Goal: Task Accomplishment & Management: Use online tool/utility

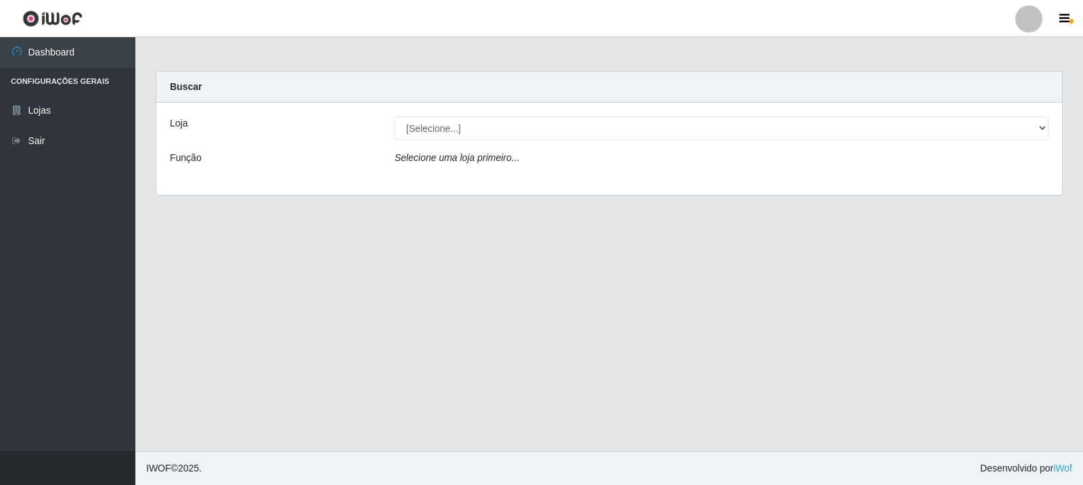
click at [532, 114] on div "Loja [Selecione...] Rede Compras Supermercados - LOJA 3 Função Selecione uma lo…" at bounding box center [608, 149] width 905 height 92
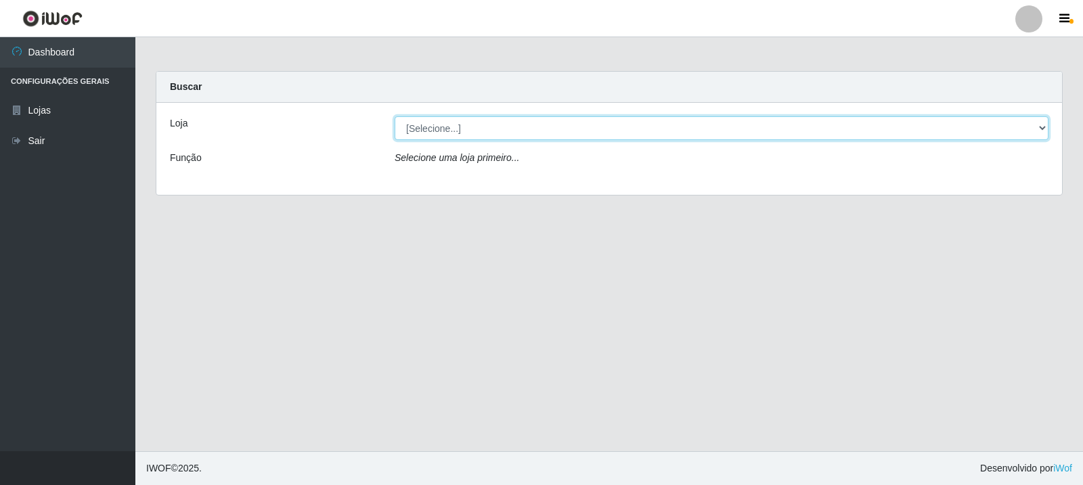
drag, startPoint x: 528, startPoint y: 124, endPoint x: 530, endPoint y: 132, distance: 8.4
click at [528, 124] on select "[Selecione...] Rede Compras Supermercados - LOJA 3" at bounding box center [722, 128] width 654 height 24
select select "162"
click at [395, 116] on select "[Selecione...] Rede Compras Supermercados - LOJA 3" at bounding box center [722, 128] width 654 height 24
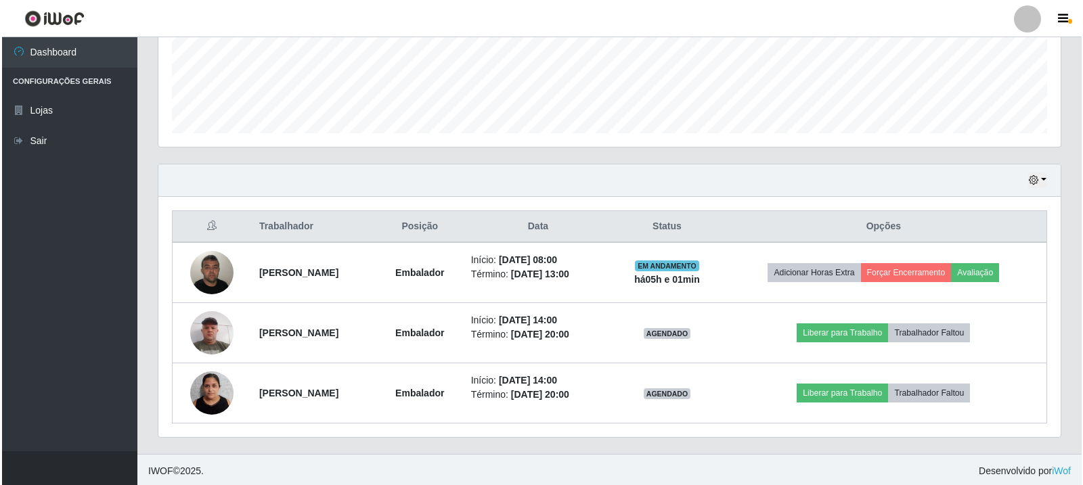
scroll to position [353, 0]
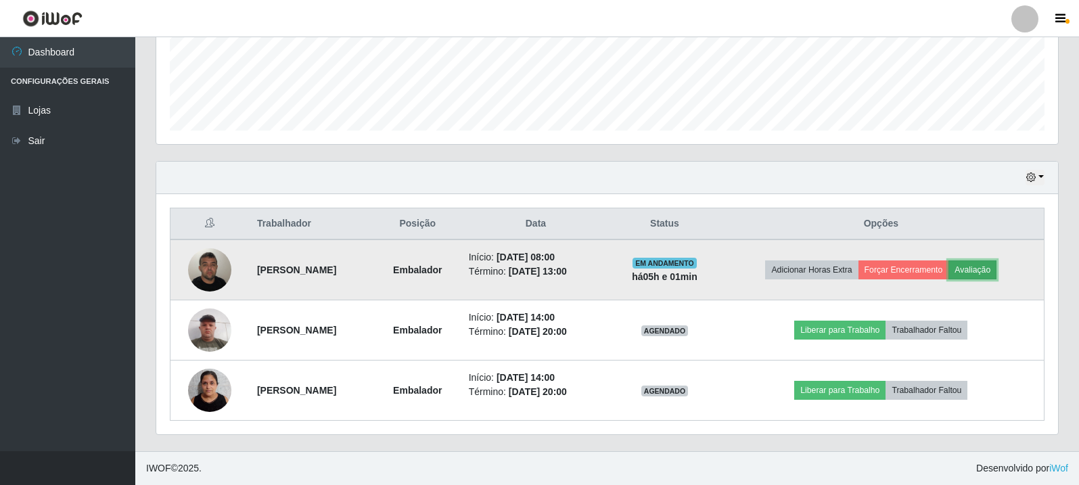
click at [997, 274] on button "Avaliação" at bounding box center [973, 270] width 48 height 19
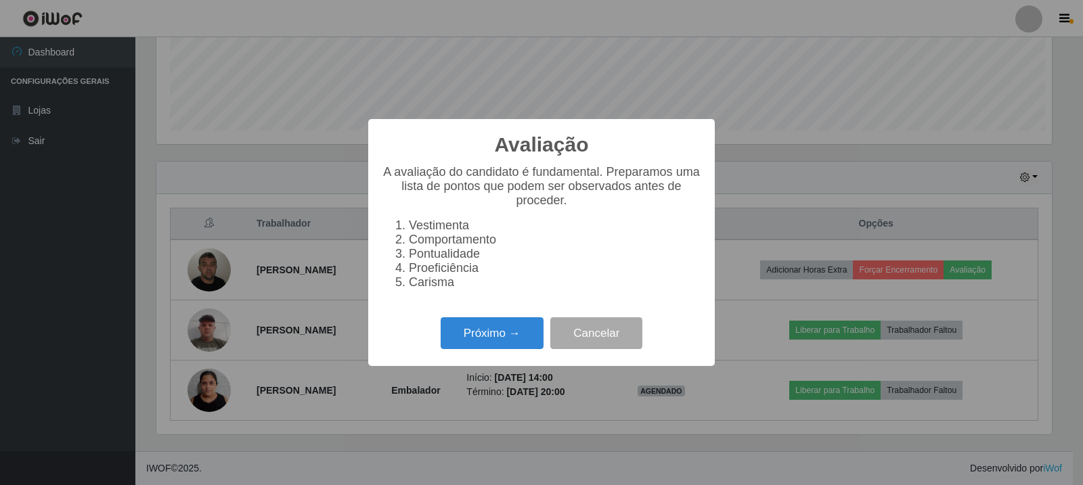
scroll to position [281, 895]
click at [509, 344] on button "Próximo →" at bounding box center [492, 333] width 103 height 32
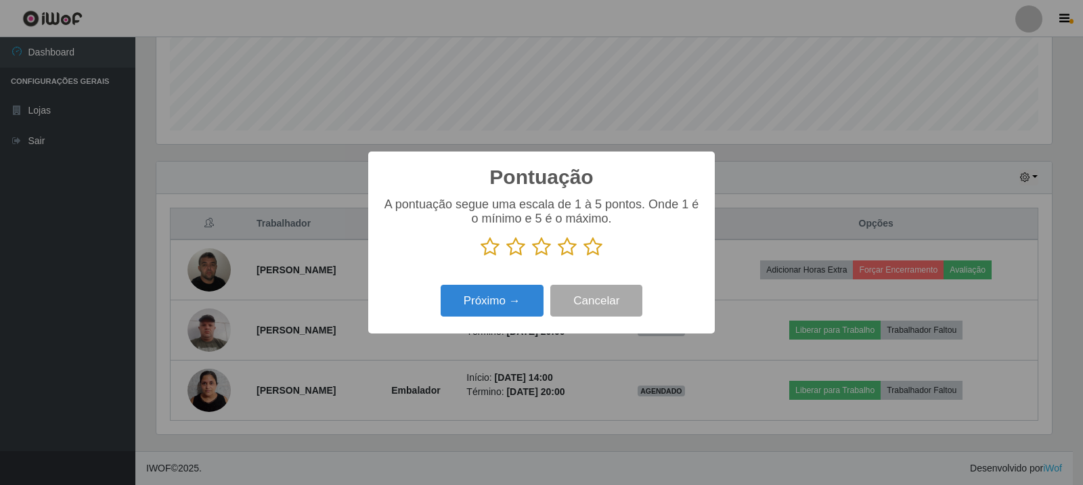
scroll to position [676463, 675848]
click at [585, 254] on icon at bounding box center [592, 247] width 19 height 20
click at [583, 257] on input "radio" at bounding box center [583, 257] width 0 height 0
click at [516, 304] on button "Próximo →" at bounding box center [492, 301] width 103 height 32
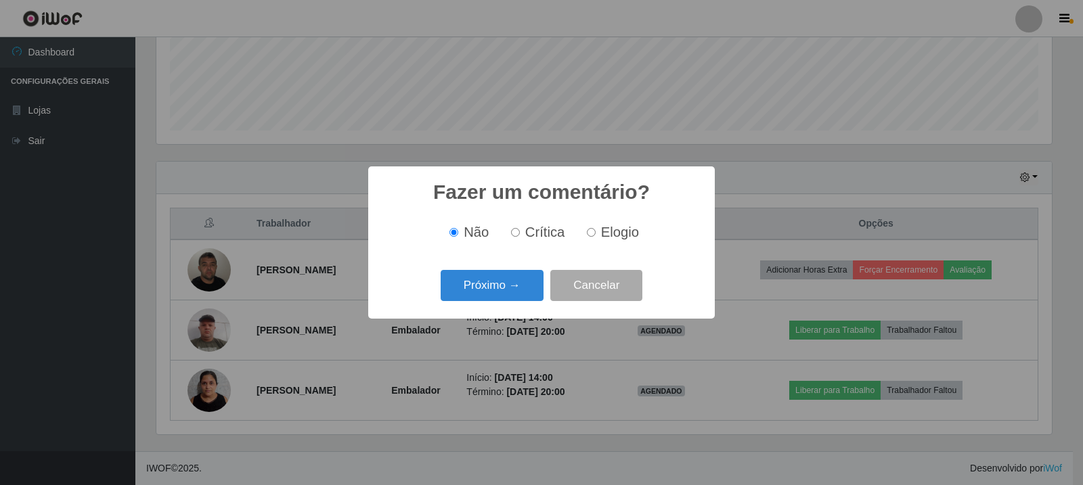
click at [634, 234] on span "Elogio" at bounding box center [620, 232] width 38 height 15
click at [596, 234] on input "Elogio" at bounding box center [591, 232] width 9 height 9
radio input "true"
click at [471, 270] on div "Próximo → Cancelar" at bounding box center [541, 285] width 319 height 39
click at [492, 290] on button "Próximo →" at bounding box center [492, 286] width 103 height 32
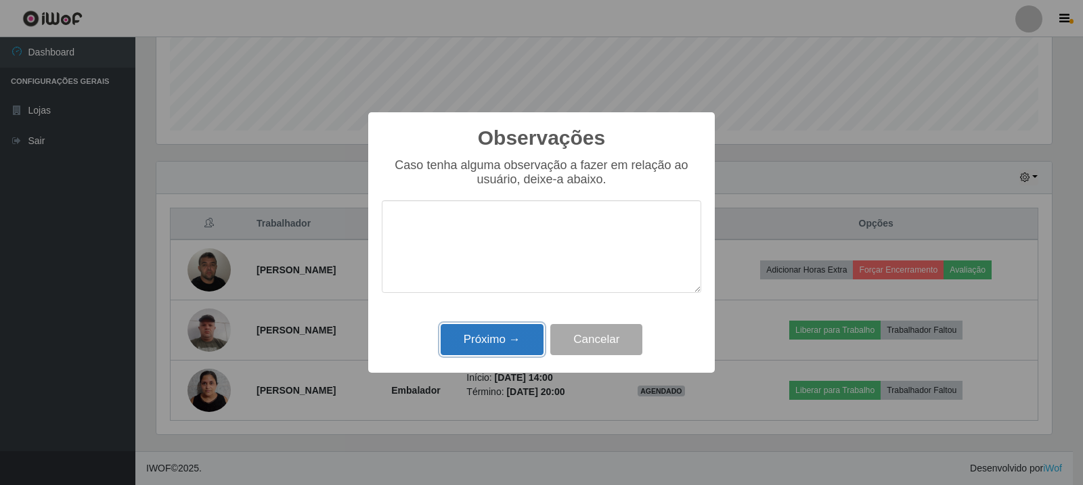
click at [537, 342] on button "Próximo →" at bounding box center [492, 340] width 103 height 32
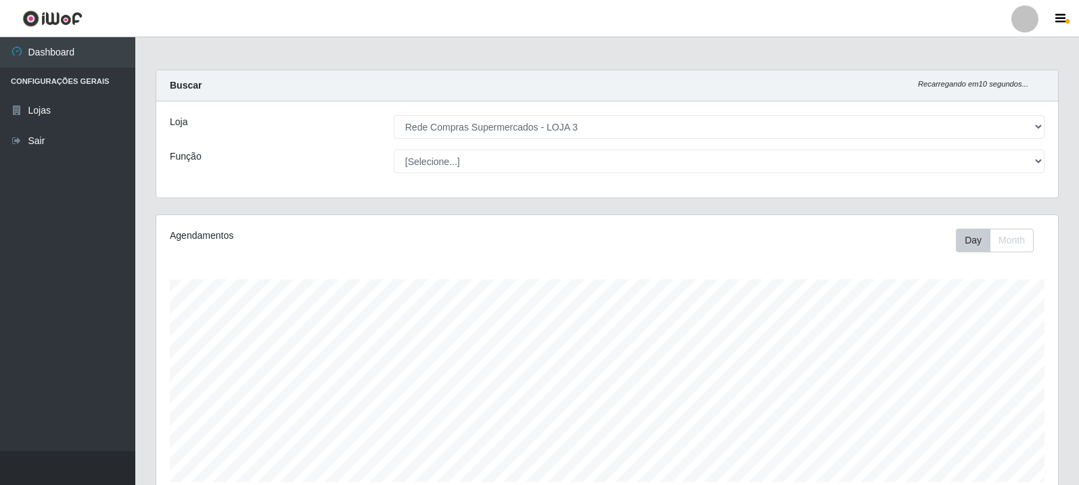
scroll to position [0, 0]
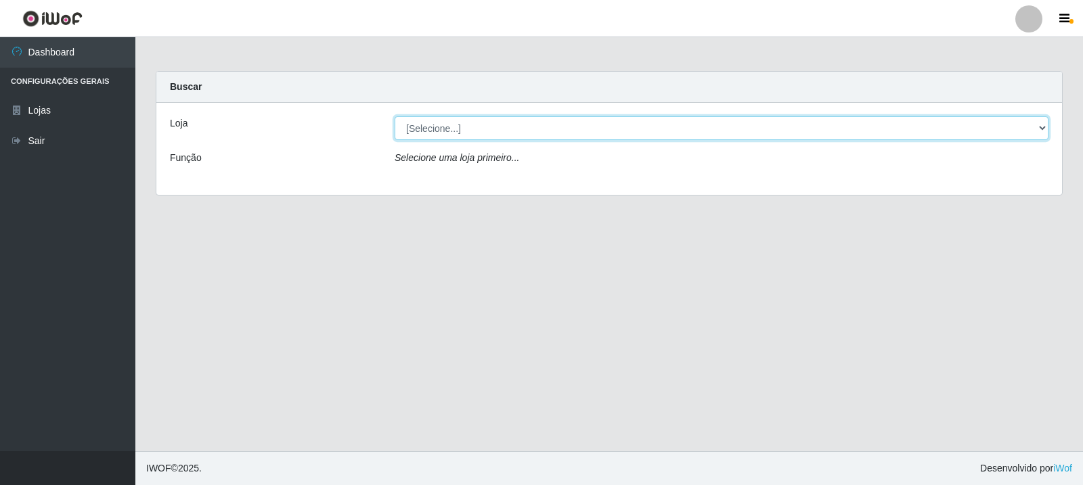
click at [947, 127] on select "[Selecione...] Rede Compras Supermercados - LOJA 3" at bounding box center [722, 128] width 654 height 24
select select "162"
click at [395, 116] on select "[Selecione...] Rede Compras Supermercados - LOJA 3" at bounding box center [722, 128] width 654 height 24
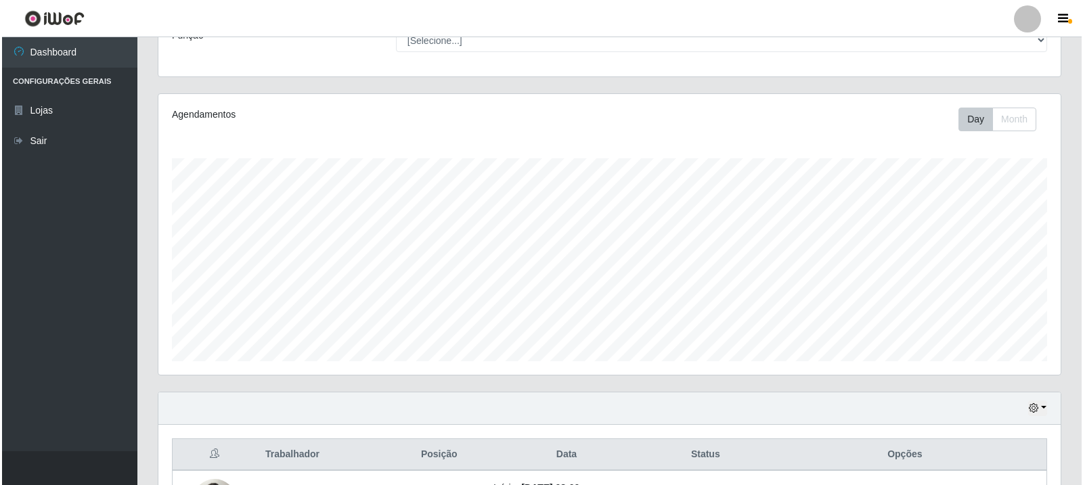
scroll to position [353, 0]
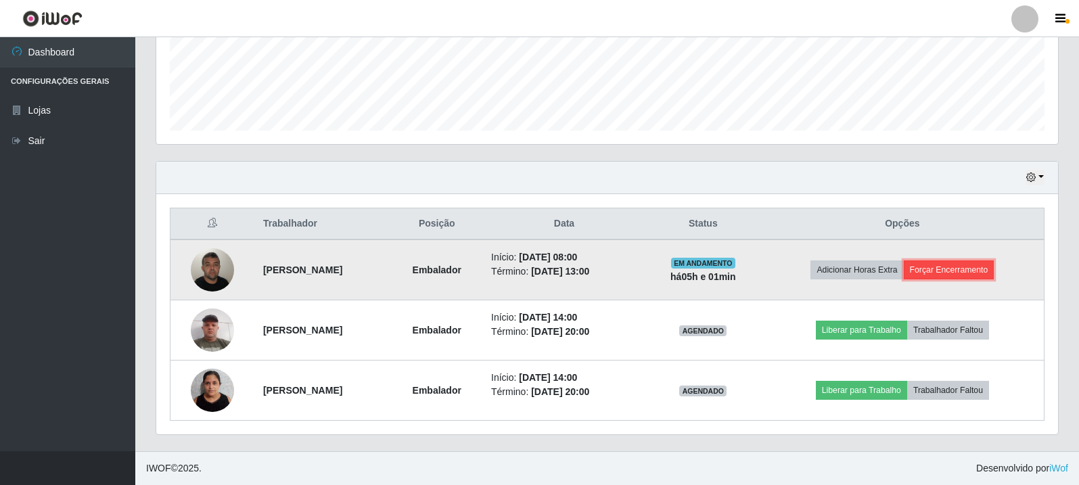
click at [975, 273] on button "Forçar Encerramento" at bounding box center [949, 270] width 91 height 19
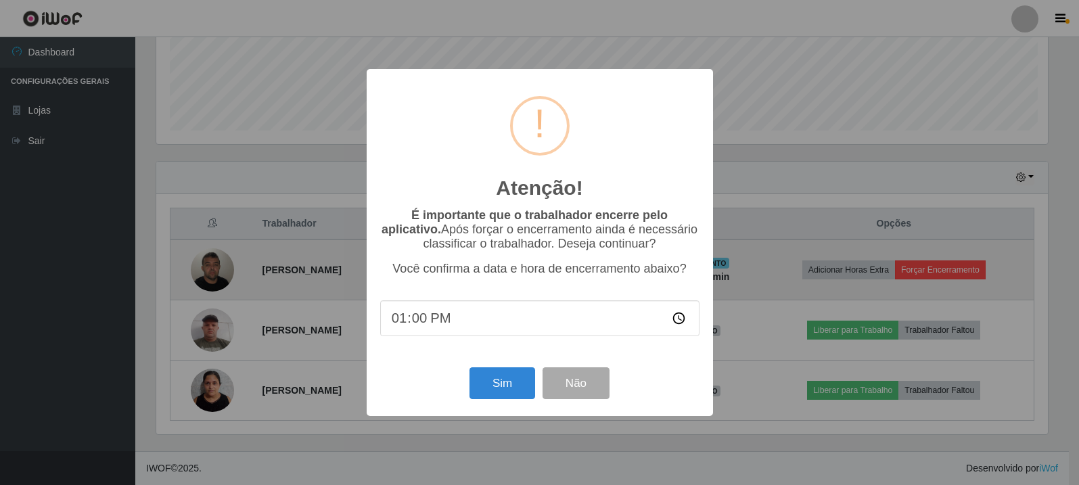
scroll to position [281, 895]
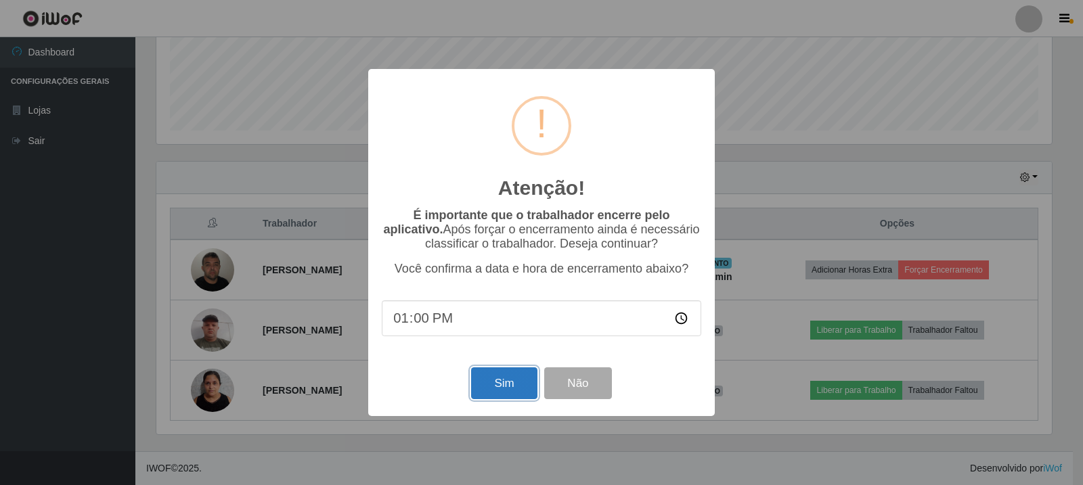
click at [489, 391] on button "Sim" at bounding box center [504, 383] width 66 height 32
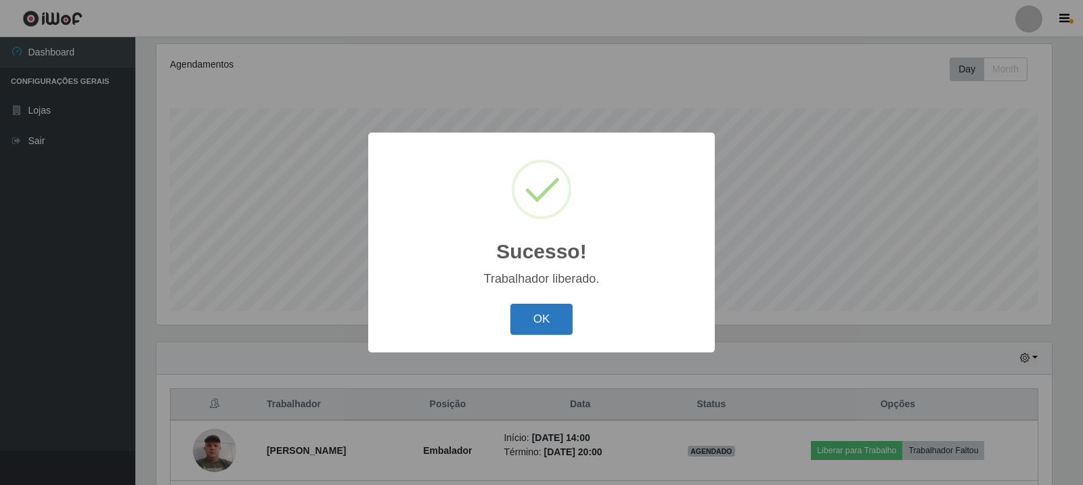
click at [558, 315] on button "OK" at bounding box center [541, 320] width 63 height 32
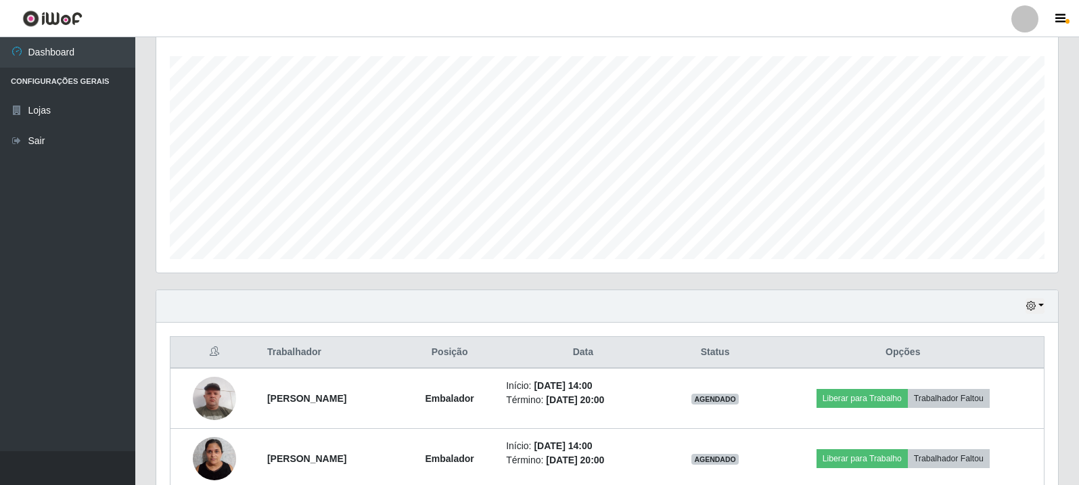
scroll to position [158, 0]
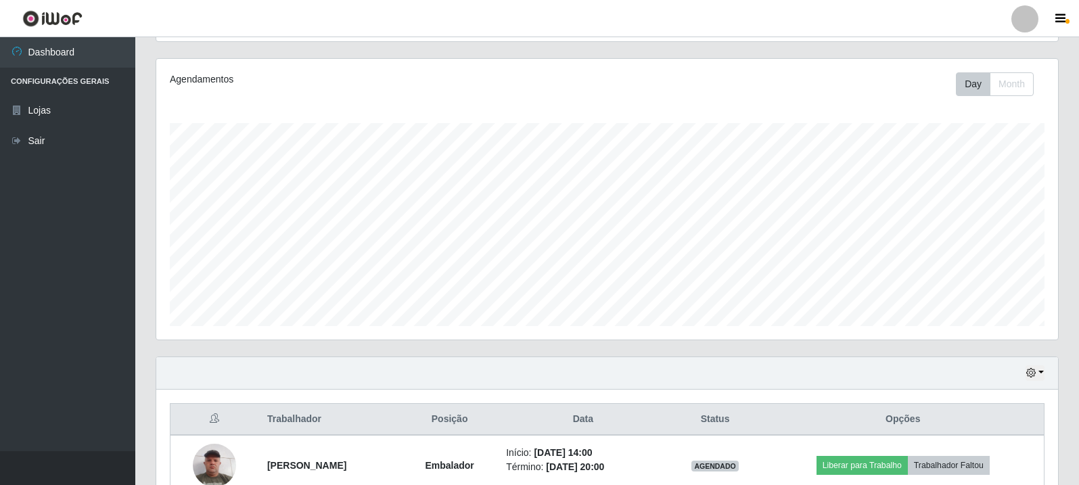
click at [953, 117] on div "Agendamentos Day Month 10/07 Agendamentos 17" at bounding box center [607, 199] width 902 height 281
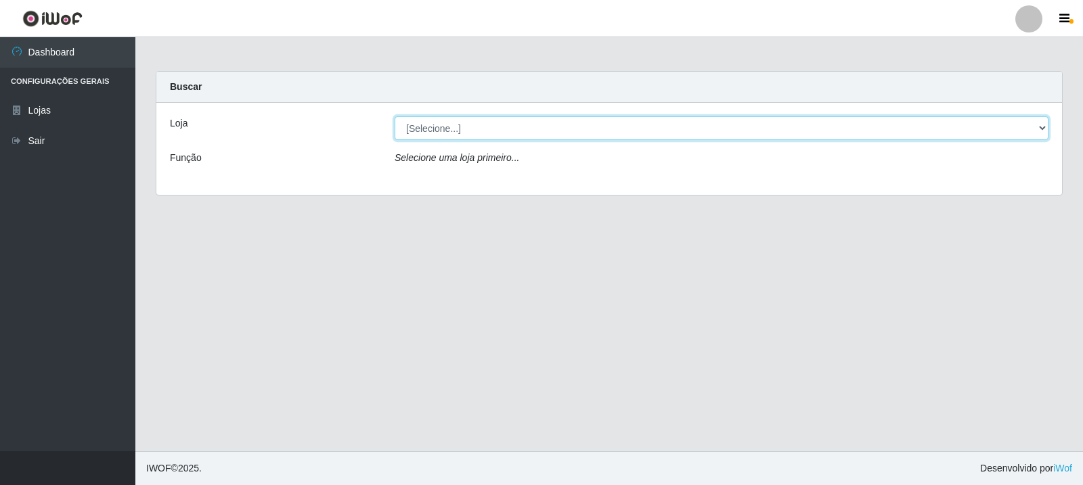
click at [1044, 127] on select "[Selecione...] Rede Compras Supermercados - LOJA 3" at bounding box center [722, 128] width 654 height 24
select select "162"
click at [395, 116] on select "[Selecione...] Rede Compras Supermercados - LOJA 3" at bounding box center [722, 128] width 654 height 24
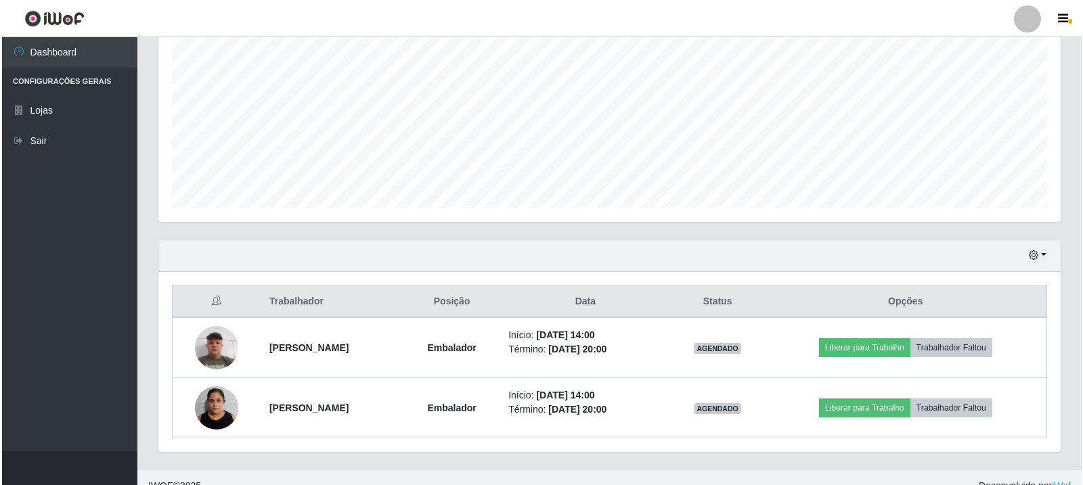
scroll to position [293, 0]
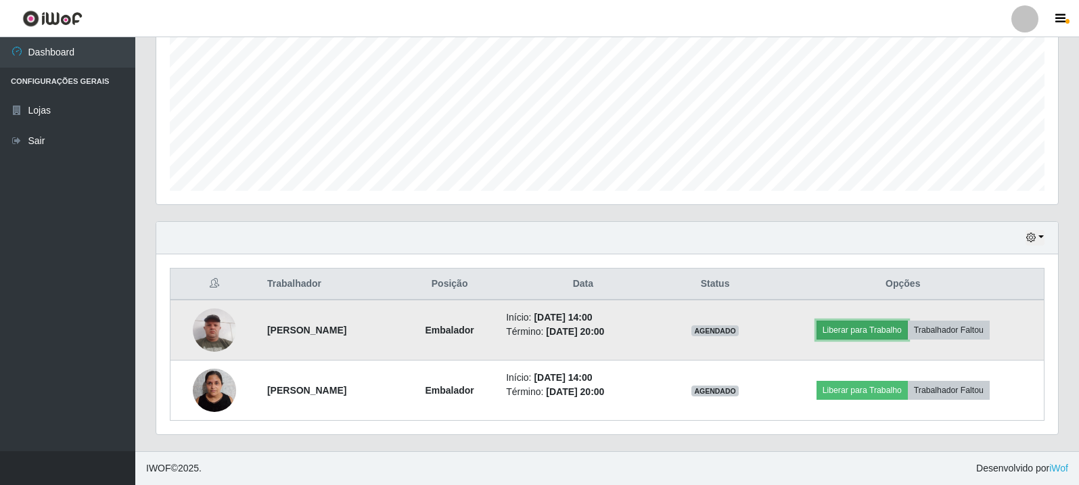
click at [866, 329] on button "Liberar para Trabalho" at bounding box center [862, 330] width 91 height 19
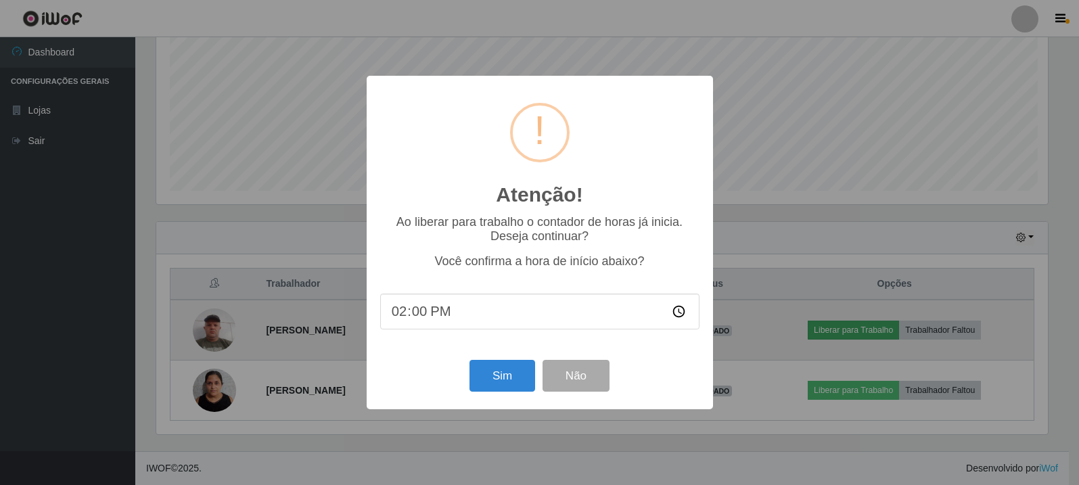
scroll to position [281, 895]
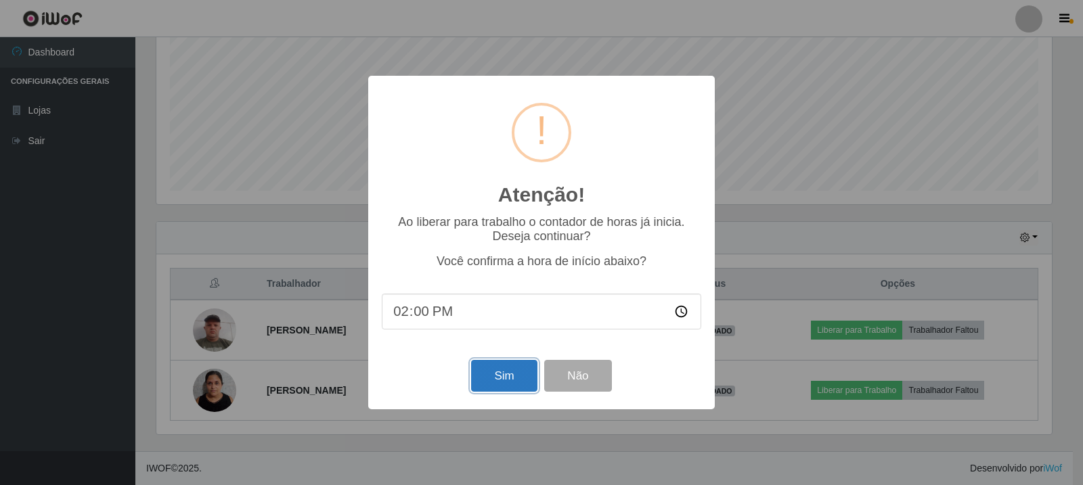
click at [497, 380] on button "Sim" at bounding box center [504, 376] width 66 height 32
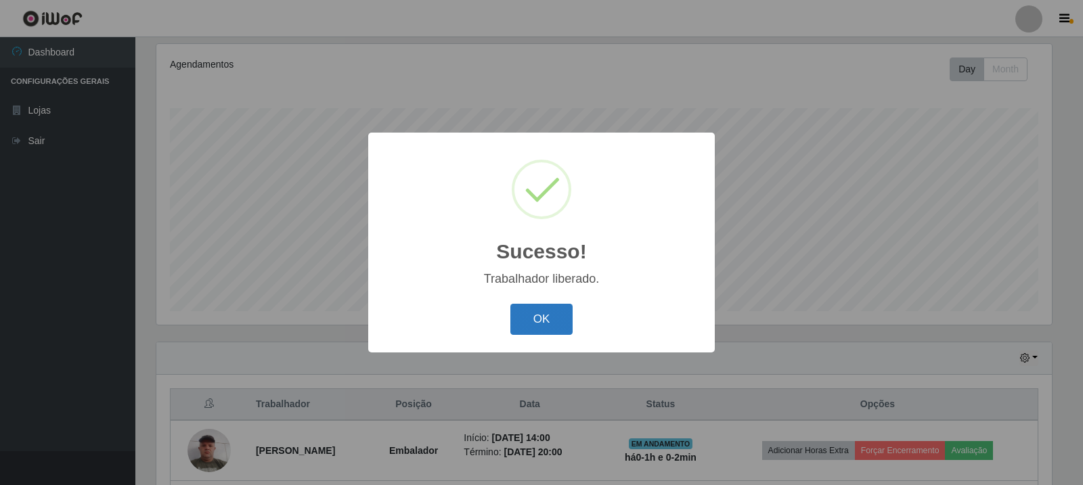
click at [548, 330] on button "OK" at bounding box center [541, 320] width 63 height 32
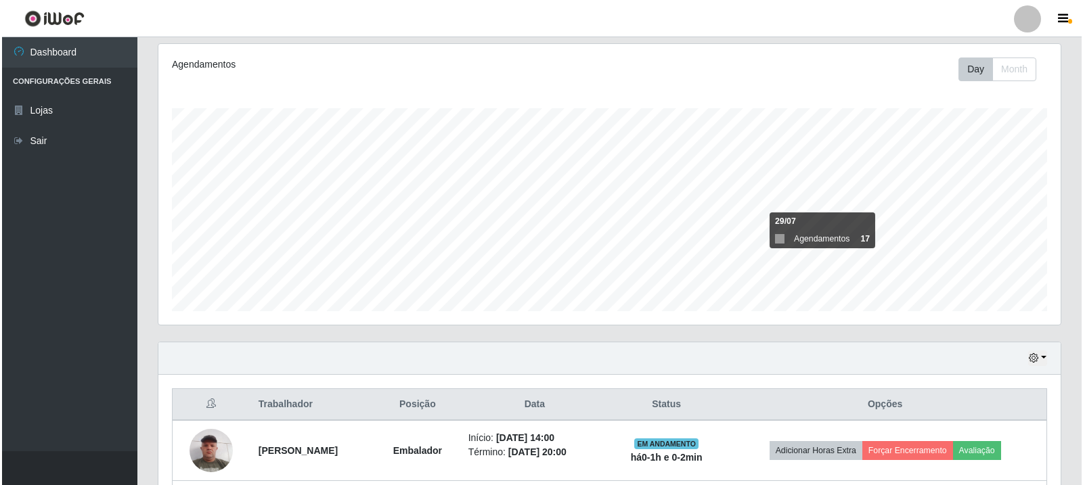
scroll to position [293, 0]
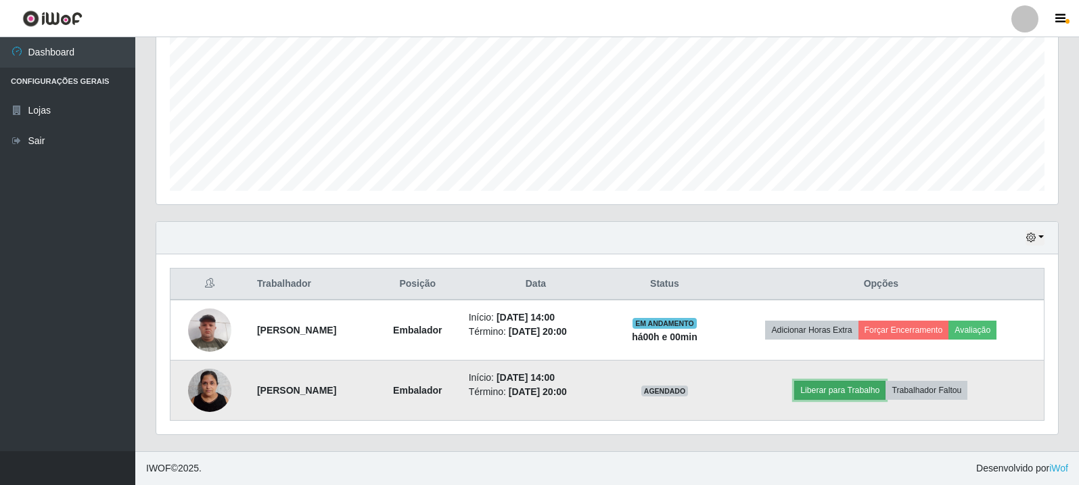
click at [874, 395] on button "Liberar para Trabalho" at bounding box center [839, 390] width 91 height 19
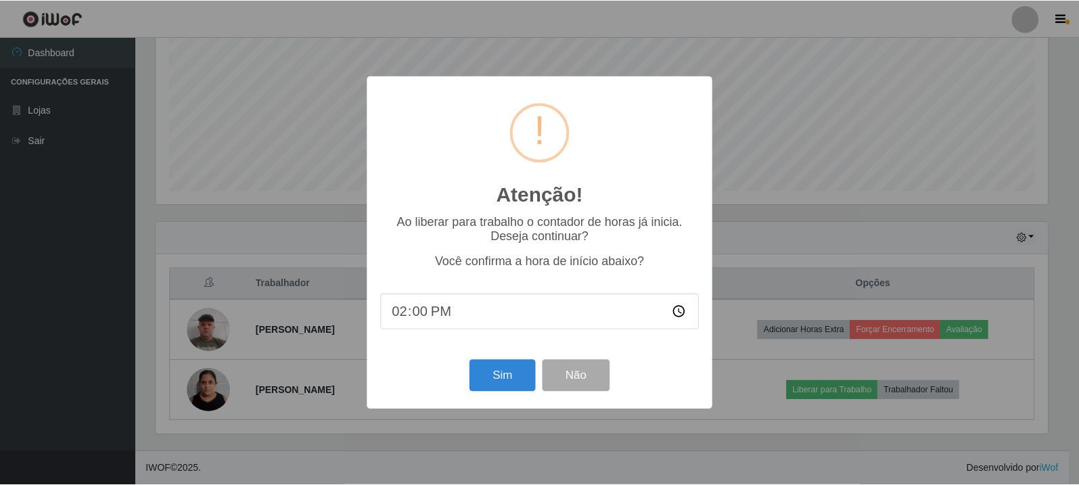
scroll to position [281, 895]
click at [507, 372] on button "Sim" at bounding box center [504, 376] width 66 height 32
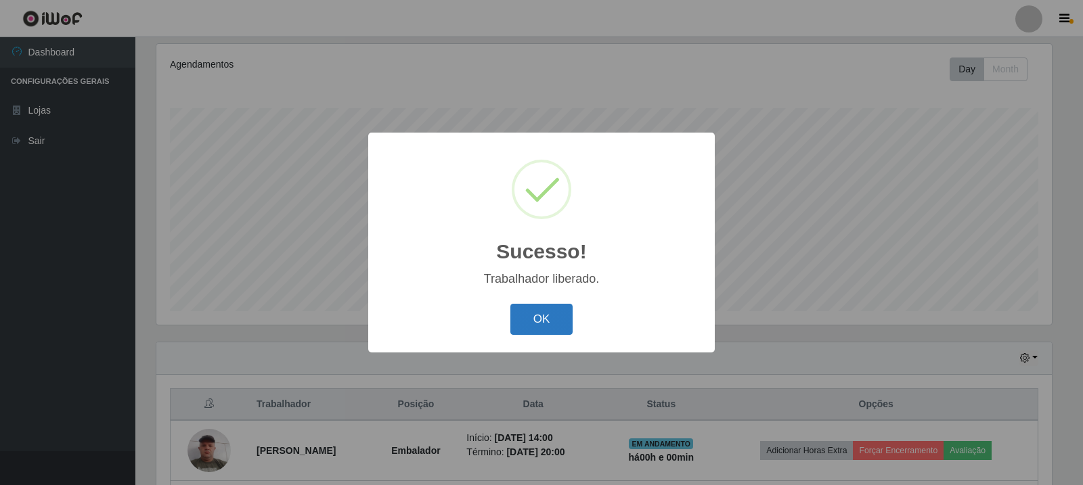
click at [527, 323] on button "OK" at bounding box center [541, 320] width 63 height 32
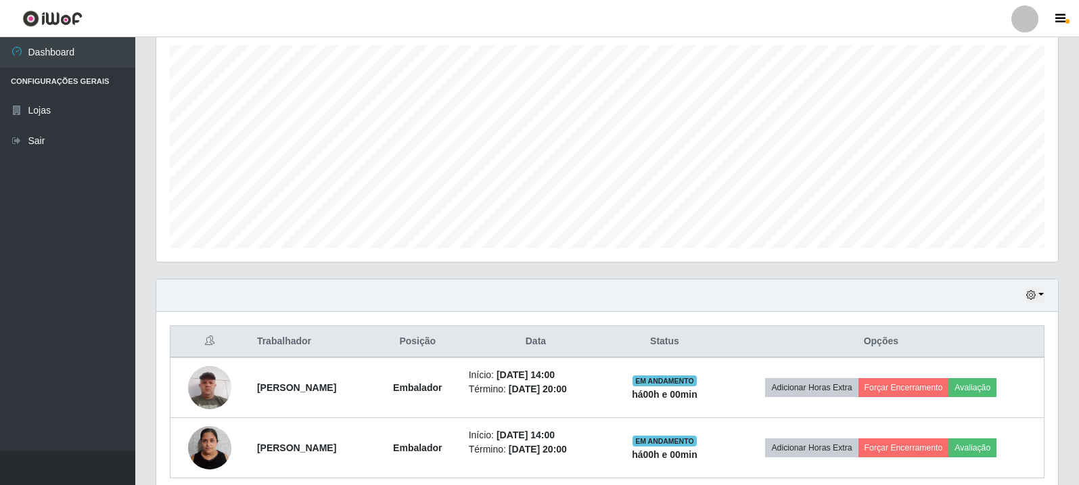
scroll to position [293, 0]
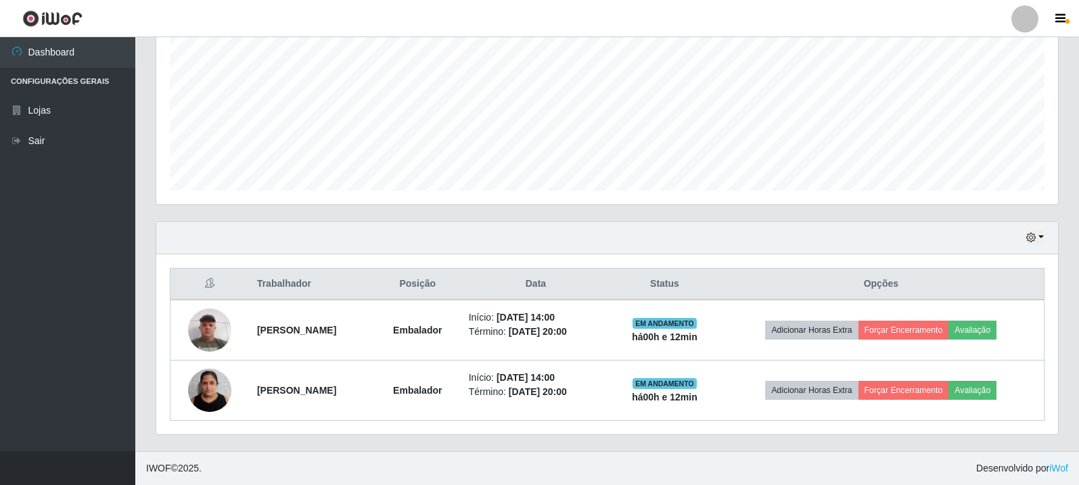
click at [0, 329] on ul "Dashboard Configurações Gerais Lojas Sair" at bounding box center [67, 244] width 135 height 414
